Goal: Task Accomplishment & Management: Use online tool/utility

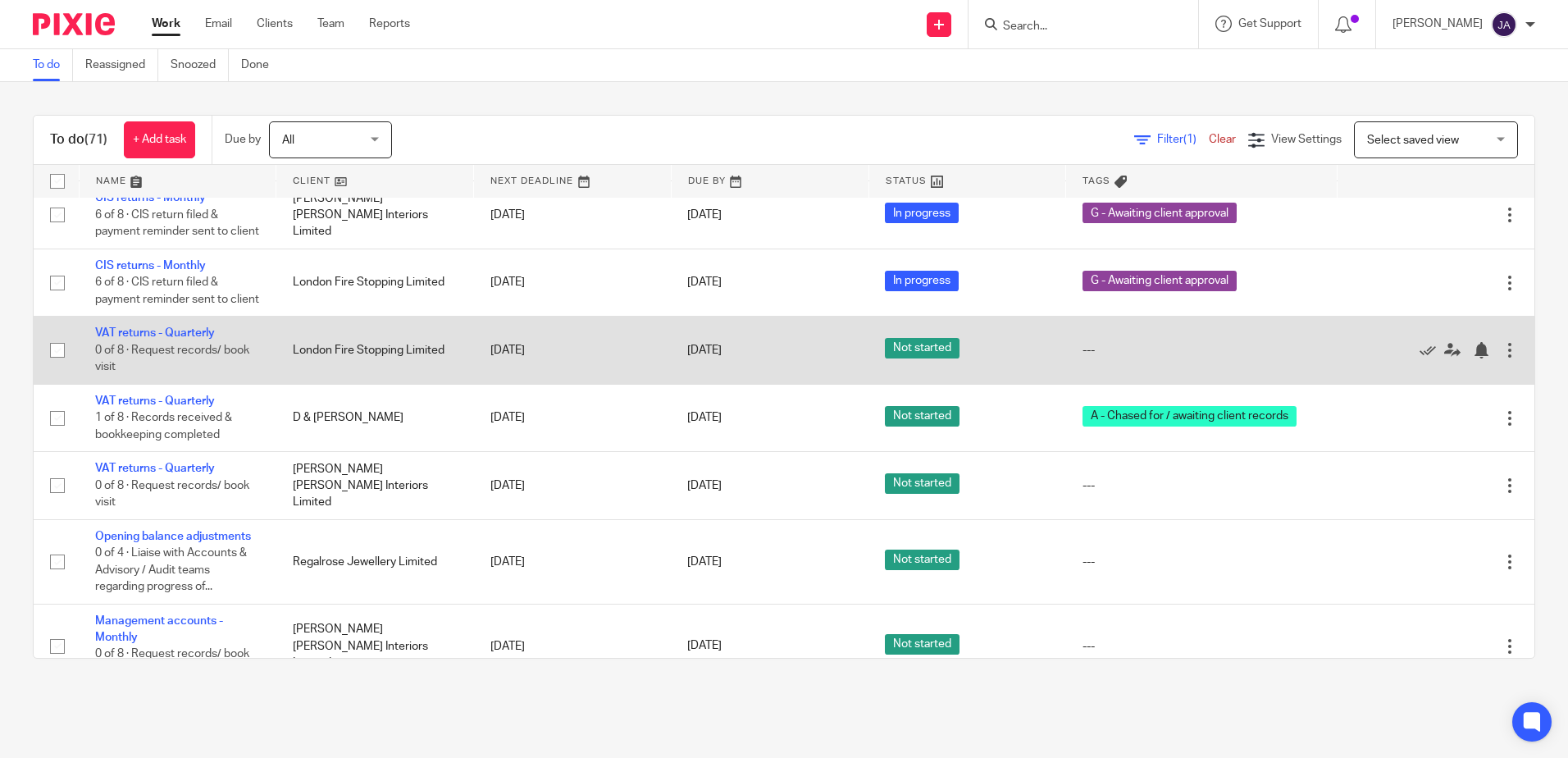
scroll to position [3363, 0]
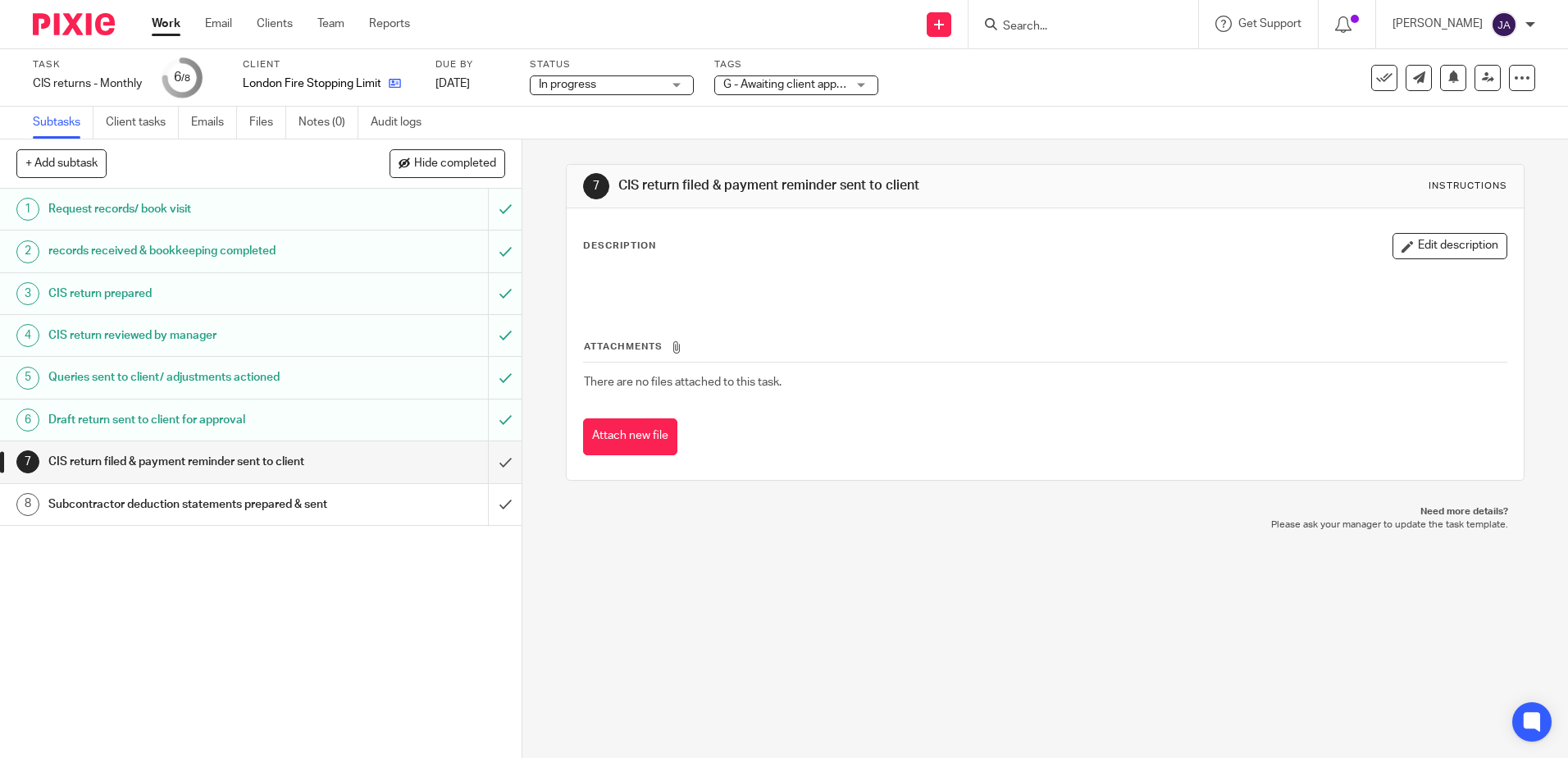
click at [391, 86] on icon at bounding box center [395, 83] width 13 height 13
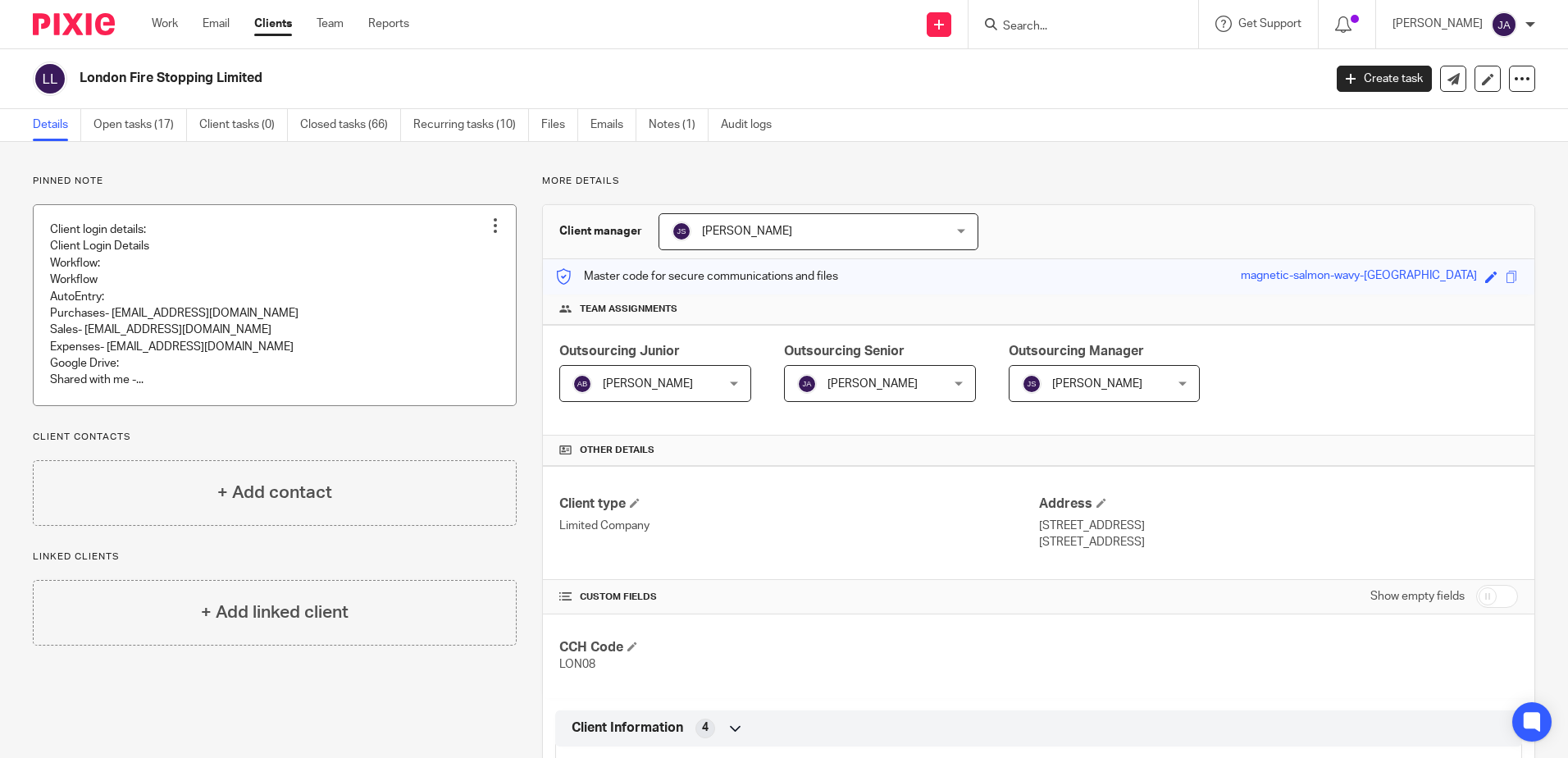
click at [267, 288] on link at bounding box center [274, 305] width 482 height 200
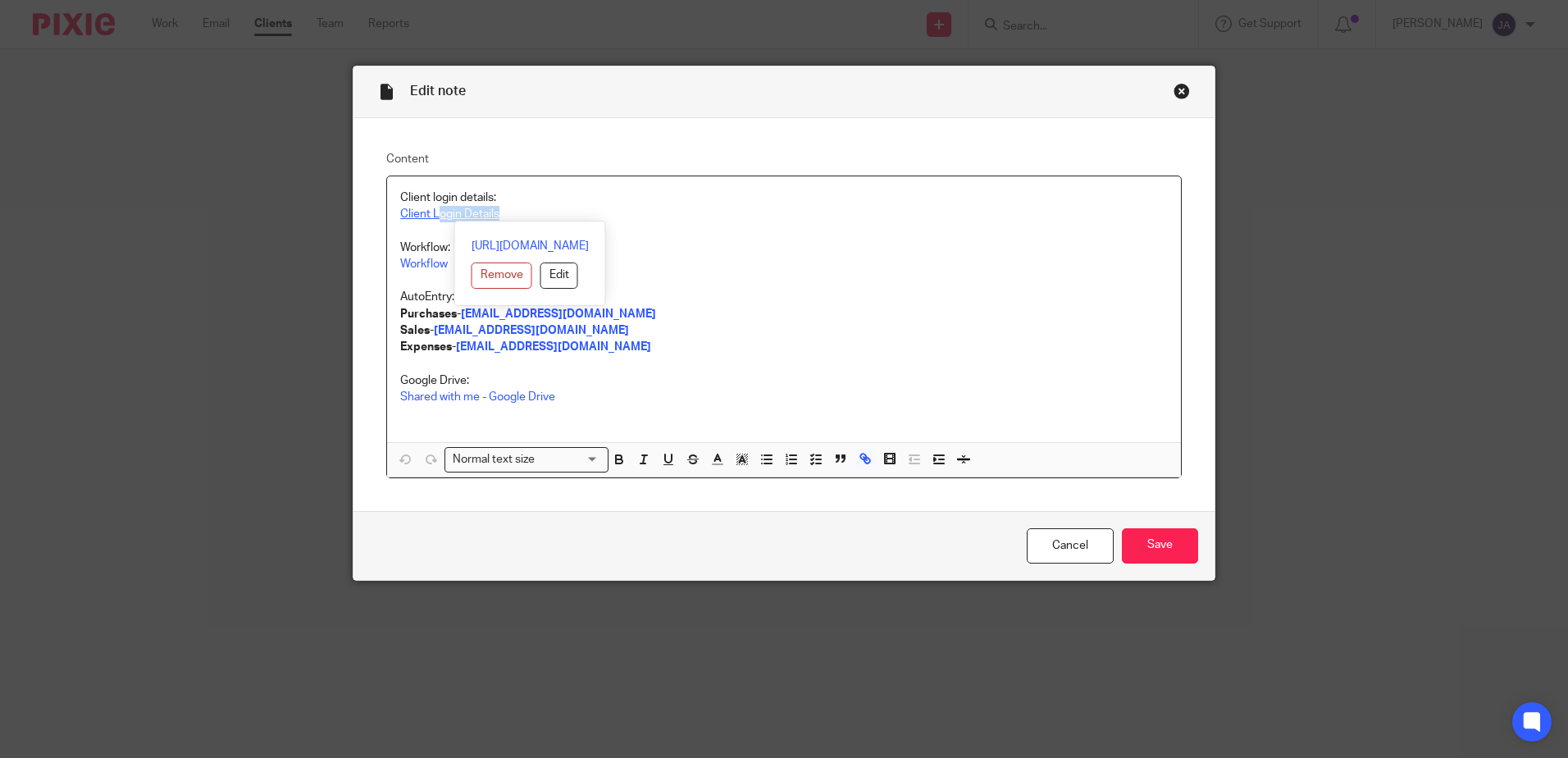
drag, startPoint x: 479, startPoint y: 213, endPoint x: 436, endPoint y: 212, distance: 43.0
click at [436, 212] on p "Client Login Details" at bounding box center [784, 215] width 768 height 17
click at [489, 241] on link "https://cloudimanage.com/o365/customers/6859/libraries/LLP/documents/LLP!153247…" at bounding box center [548, 247] width 117 height 17
click at [585, 235] on div "https://cloudimanage.com/o365/customers/6859/libraries/LLP/documents/LLP!153247…" at bounding box center [547, 263] width 152 height 86
click at [589, 251] on link "https://cloudimanage.com/o365/customers/6859/libraries/LLP/documents/LLP!153247…" at bounding box center [548, 247] width 117 height 17
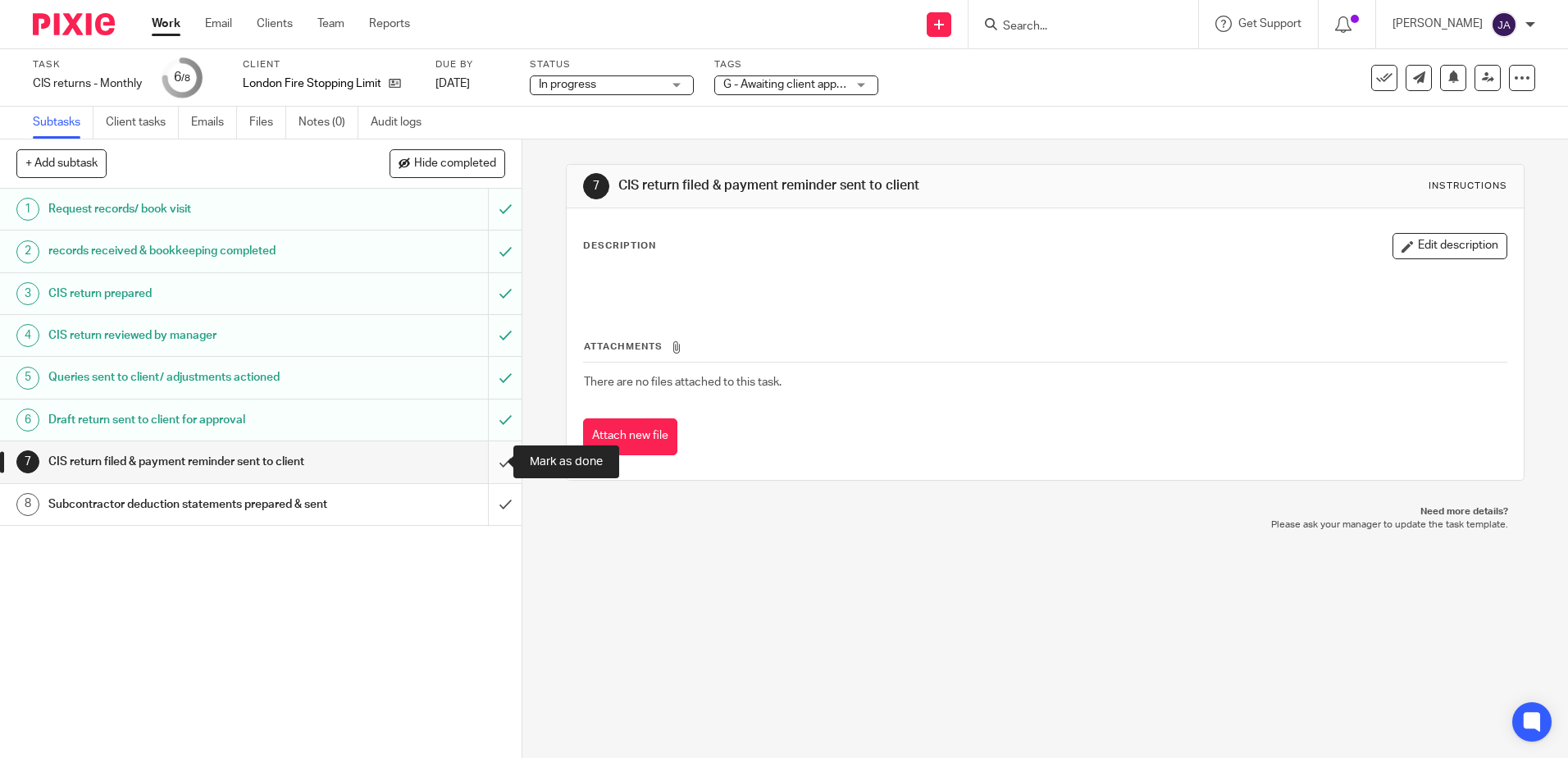
click at [496, 458] on input "submit" at bounding box center [261, 461] width 522 height 41
click at [494, 525] on input "submit" at bounding box center [261, 504] width 522 height 41
